Goal: Transaction & Acquisition: Book appointment/travel/reservation

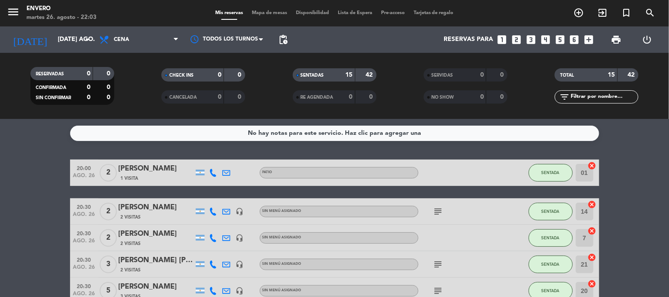
click at [265, 15] on span "Mapa de mesas" at bounding box center [270, 13] width 44 height 5
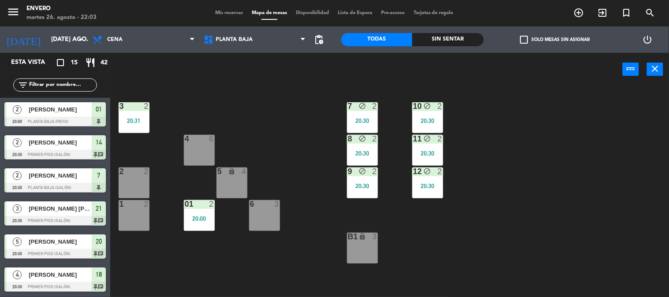
click at [266, 226] on div "6 3" at bounding box center [264, 215] width 31 height 31
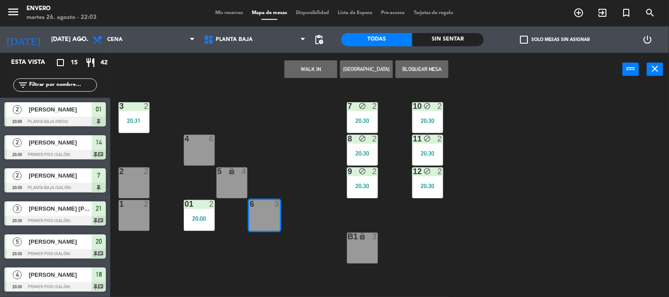
click at [386, 72] on button "[GEOGRAPHIC_DATA]" at bounding box center [366, 69] width 53 height 18
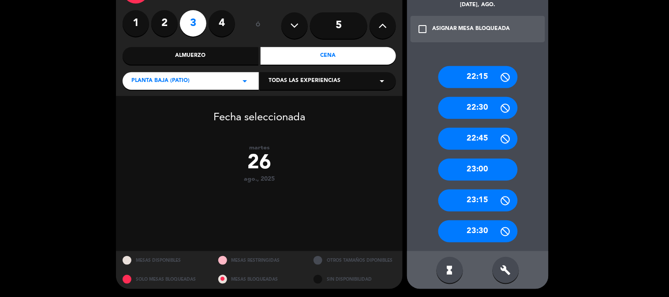
scroll to position [16, 0]
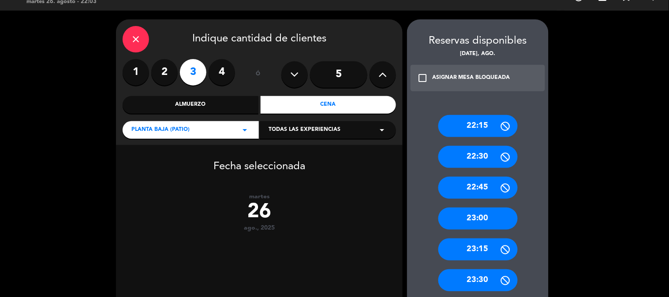
click at [473, 125] on div "22:15" at bounding box center [478, 126] width 79 height 22
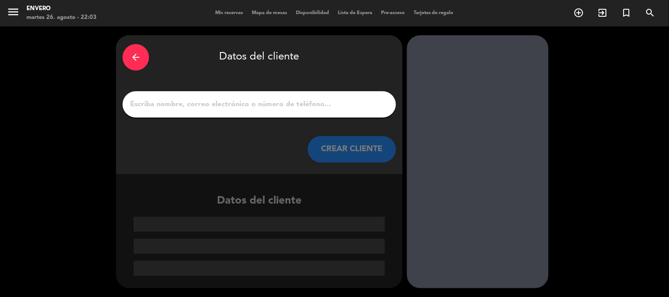
click at [138, 52] on icon "arrow_back" at bounding box center [136, 57] width 11 height 11
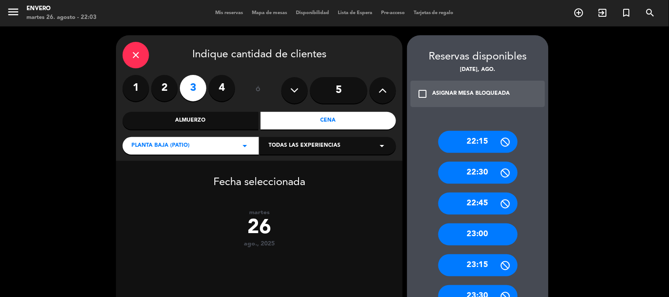
click at [19, 113] on div "close Indique cantidad de clientes 1 2 3 4 ó 5 Almuerzo Cena Planta Baja (Patio…" at bounding box center [334, 194] width 669 height 337
click at [231, 11] on span "Mis reservas" at bounding box center [229, 13] width 37 height 5
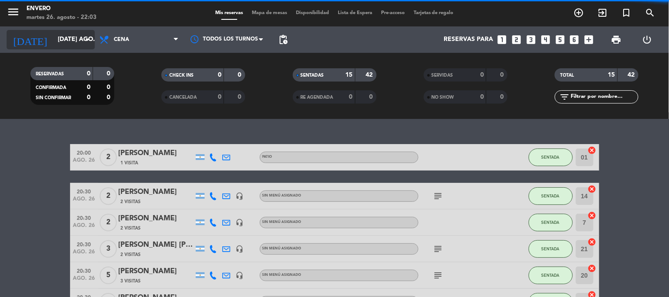
click at [90, 43] on icon "arrow_drop_down" at bounding box center [87, 39] width 11 height 11
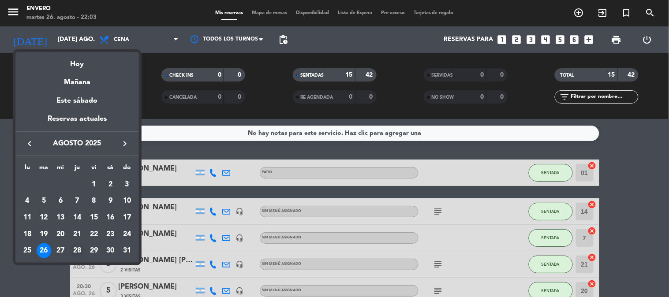
click at [71, 251] on div "28" at bounding box center [77, 251] width 15 height 15
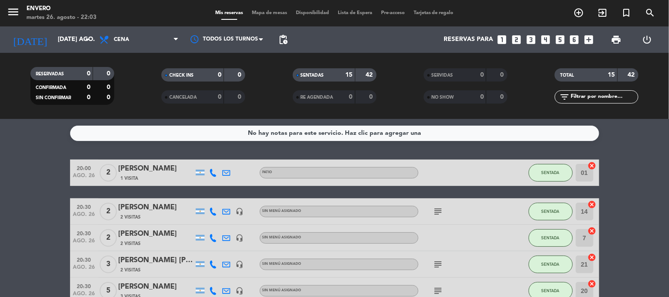
type input "jue. 28 ago."
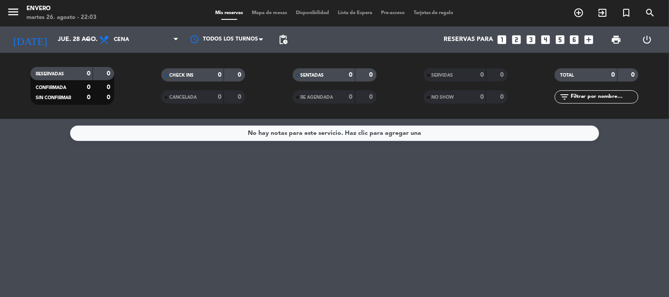
click at [262, 11] on span "Mapa de mesas" at bounding box center [270, 13] width 44 height 5
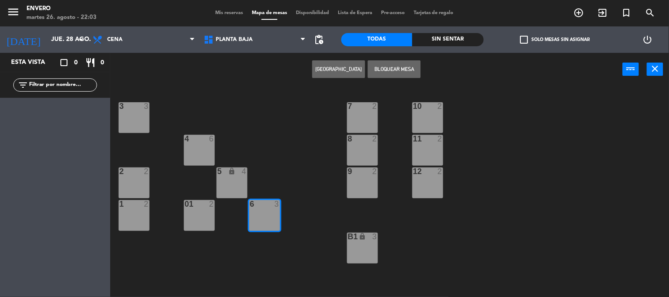
click at [319, 135] on div "3 3 7 2 10 2 4 6 8 2 11 2 2 2 5 lock 4 9 2 12 2 1 2 6 3 01 2 B1 lock 3" at bounding box center [393, 191] width 553 height 211
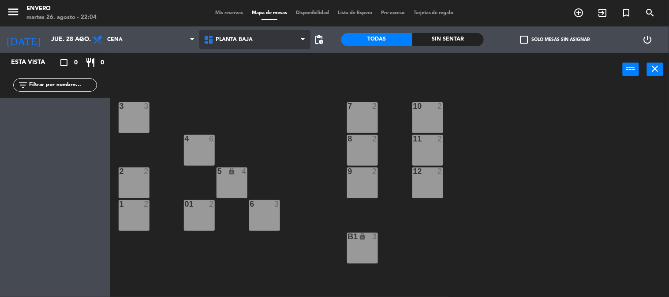
click at [252, 44] on span "Planta Baja" at bounding box center [254, 39] width 111 height 19
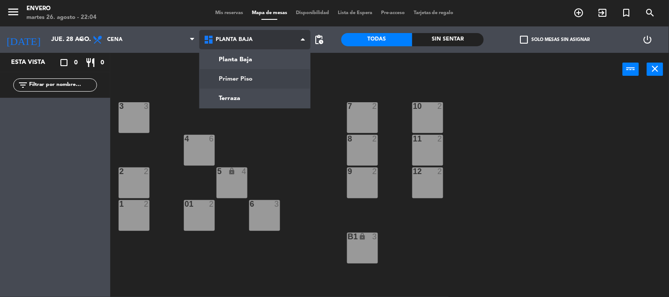
click at [257, 76] on ng-component "menu Envero martes 26. agosto - 22:04 Mis reservas Mapa de mesas Disponibilidad…" at bounding box center [334, 149] width 669 height 298
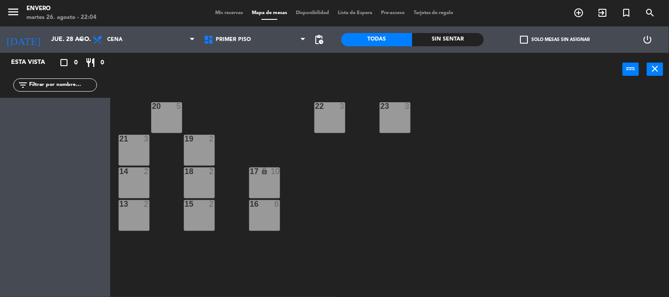
click at [124, 152] on div "21 3" at bounding box center [134, 150] width 31 height 31
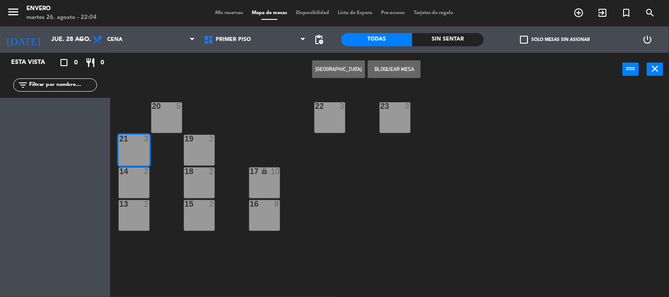
click at [343, 70] on button "[GEOGRAPHIC_DATA]" at bounding box center [338, 69] width 53 height 18
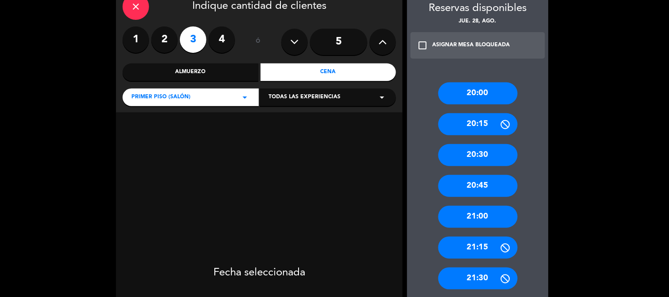
scroll to position [49, 0]
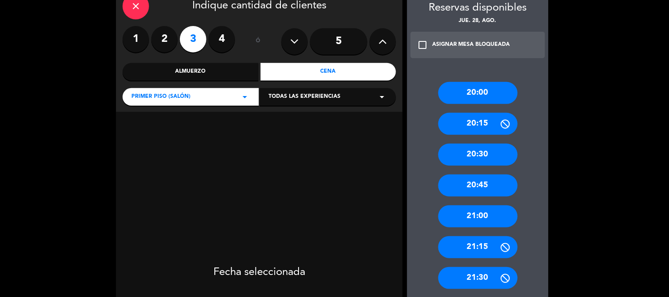
click at [495, 209] on div "21:00" at bounding box center [478, 217] width 79 height 22
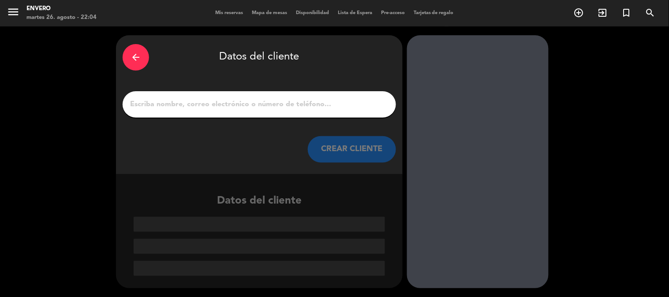
scroll to position [0, 0]
click at [248, 104] on input "1" at bounding box center [259, 104] width 260 height 12
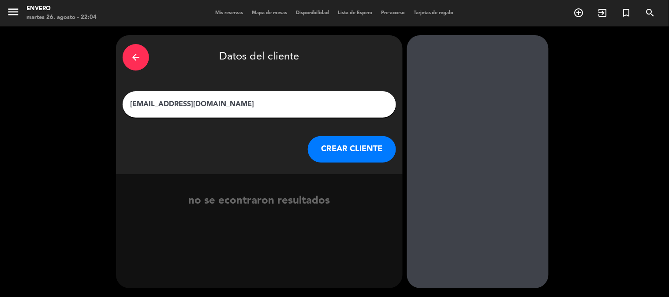
type input "[EMAIL_ADDRESS][DOMAIN_NAME]"
click at [327, 151] on button "CREAR CLIENTE" at bounding box center [352, 149] width 88 height 26
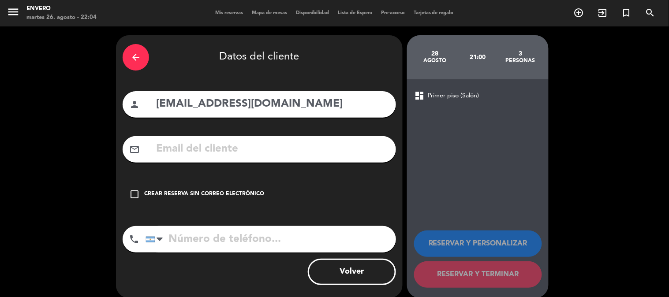
drag, startPoint x: 156, startPoint y: 106, endPoint x: 283, endPoint y: 109, distance: 127.6
click at [275, 111] on input "[EMAIL_ADDRESS][DOMAIN_NAME]" at bounding box center [272, 104] width 234 height 18
click at [288, 109] on input "[EMAIL_ADDRESS][DOMAIN_NAME]" at bounding box center [272, 104] width 234 height 18
click at [275, 109] on input "[EMAIL_ADDRESS][DOMAIN_NAME]" at bounding box center [272, 104] width 234 height 18
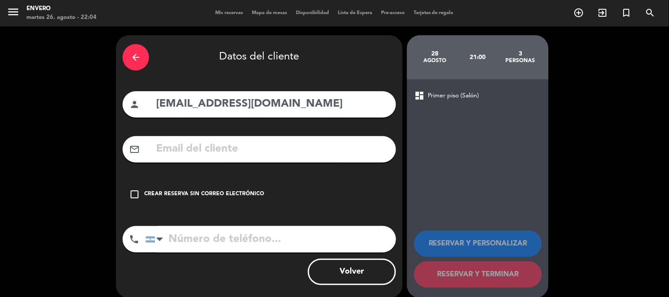
click at [275, 109] on input "[EMAIL_ADDRESS][DOMAIN_NAME]" at bounding box center [272, 104] width 234 height 18
click at [256, 158] on input "text" at bounding box center [272, 149] width 234 height 18
paste input "[EMAIL_ADDRESS][DOMAIN_NAME]"
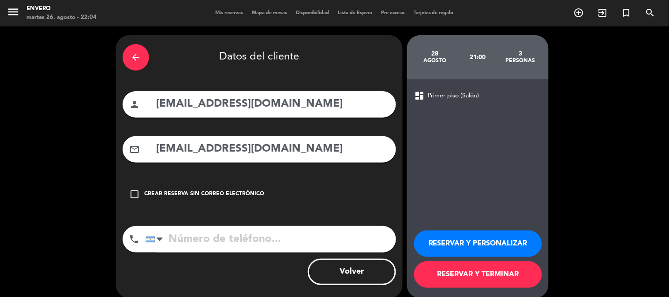
type input "[EMAIL_ADDRESS][DOMAIN_NAME]"
click at [228, 242] on input "tel" at bounding box center [271, 239] width 251 height 26
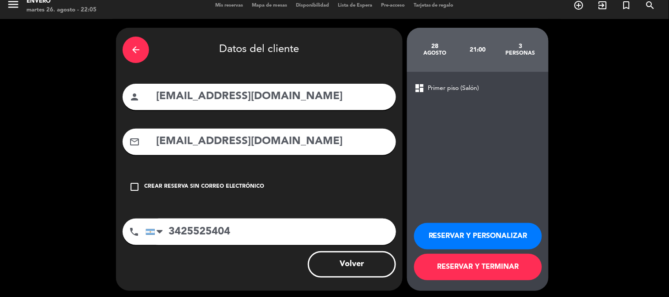
scroll to position [10, 0]
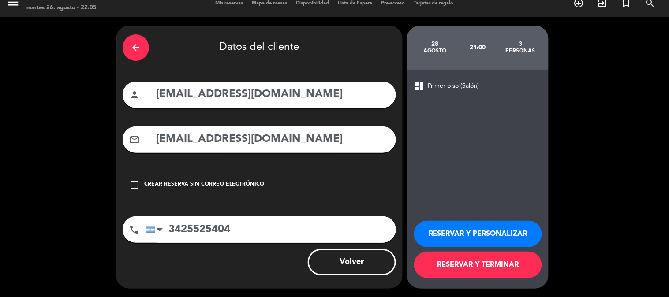
type input "3425525404"
click at [504, 236] on button "RESERVAR Y PERSONALIZAR" at bounding box center [478, 234] width 128 height 26
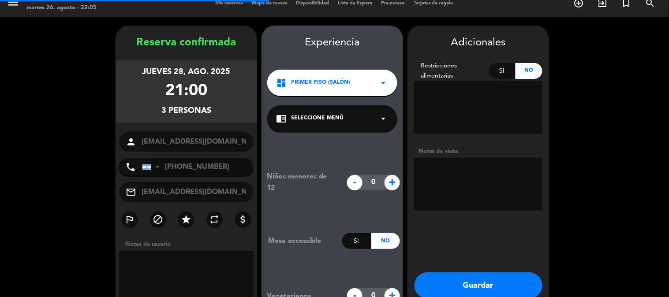
scroll to position [35, 0]
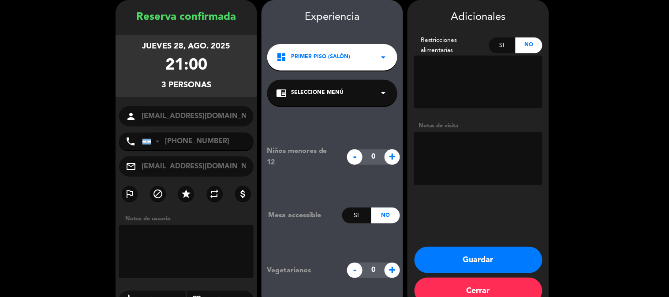
click at [352, 95] on div "chrome_reader_mode Seleccione Menú arrow_drop_down" at bounding box center [332, 93] width 130 height 26
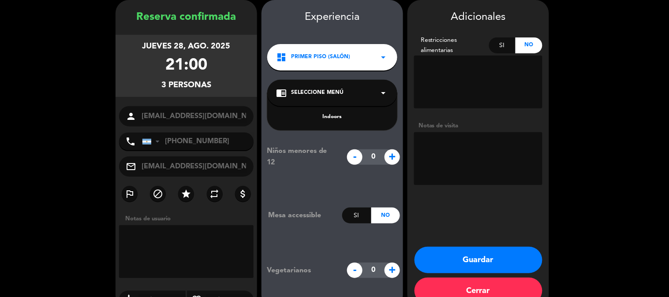
click at [363, 94] on div "chrome_reader_mode Seleccione Menú arrow_drop_down" at bounding box center [332, 93] width 130 height 26
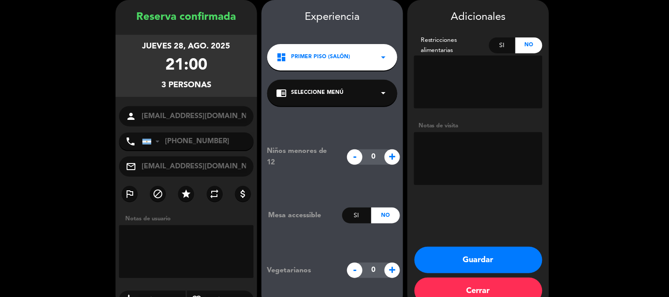
click at [508, 46] on div "Si" at bounding box center [502, 46] width 27 height 16
click at [467, 75] on textarea at bounding box center [478, 82] width 128 height 53
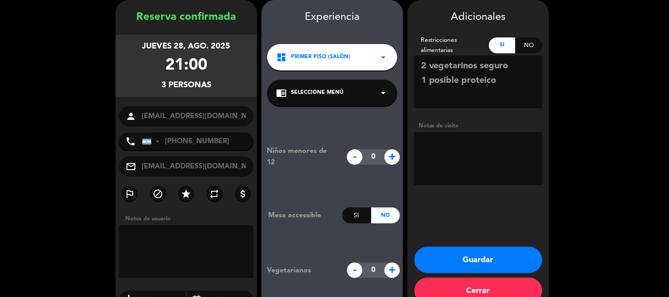
type textarea "2 vegetarinos seguro 1 posible proteico"
click at [626, 213] on booking-confirmed "Reserva confirmada jueves 28, ago. 2025 21:00 3 personas person [EMAIL_ADDRESS]…" at bounding box center [335, 154] width 652 height 309
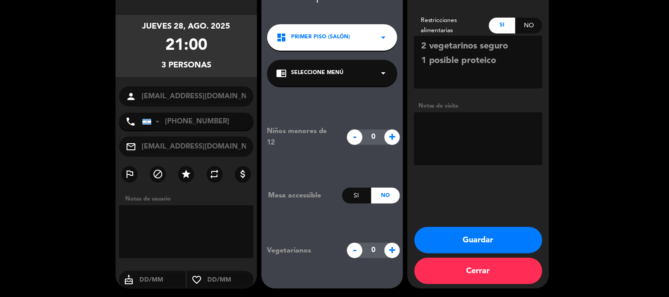
click at [475, 242] on button "Guardar" at bounding box center [479, 240] width 128 height 26
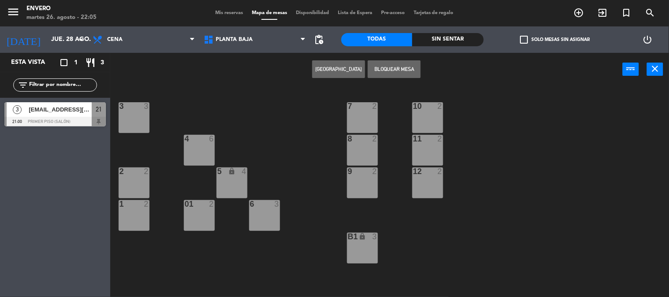
click at [226, 17] on div "Mis reservas Mapa de mesas Disponibilidad Lista de Espera Pre-acceso Tarjetas d…" at bounding box center [335, 13] width 248 height 8
click at [226, 15] on div "Mis reservas Mapa de mesas Disponibilidad Lista de Espera Pre-acceso Tarjetas d…" at bounding box center [335, 13] width 248 height 8
click at [226, 11] on span "Mis reservas" at bounding box center [229, 13] width 37 height 5
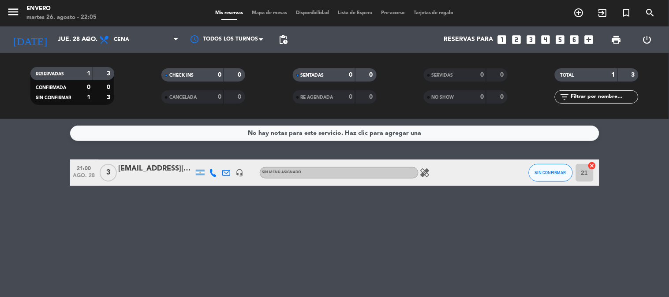
click at [428, 172] on icon "healing" at bounding box center [425, 173] width 11 height 11
